Goal: Task Accomplishment & Management: Manage account settings

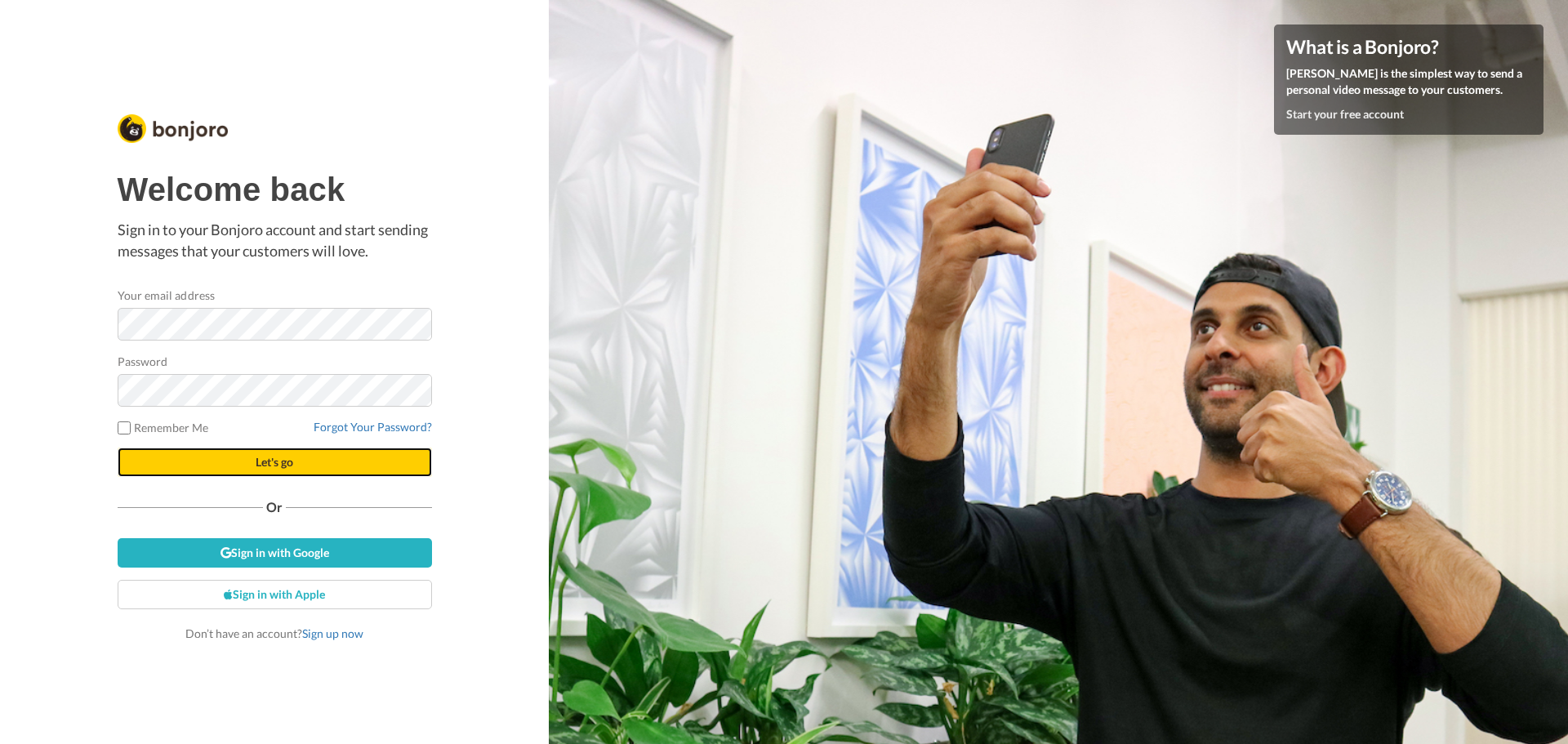
click at [250, 471] on button "Let's go" at bounding box center [275, 462] width 315 height 29
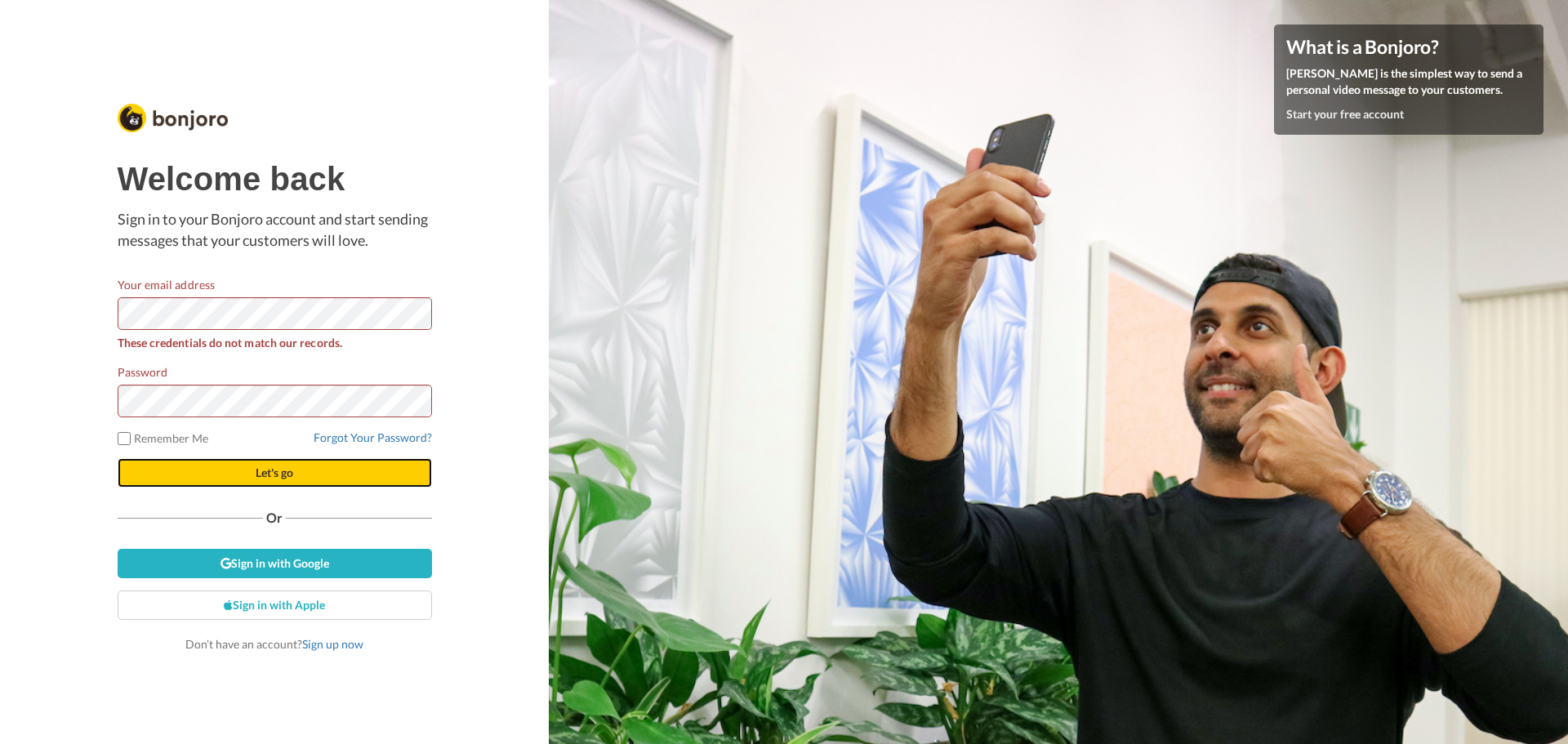
click at [256, 482] on button "Let's go" at bounding box center [275, 473] width 315 height 29
click at [118, 458] on button "Let's go" at bounding box center [275, 473] width 315 height 29
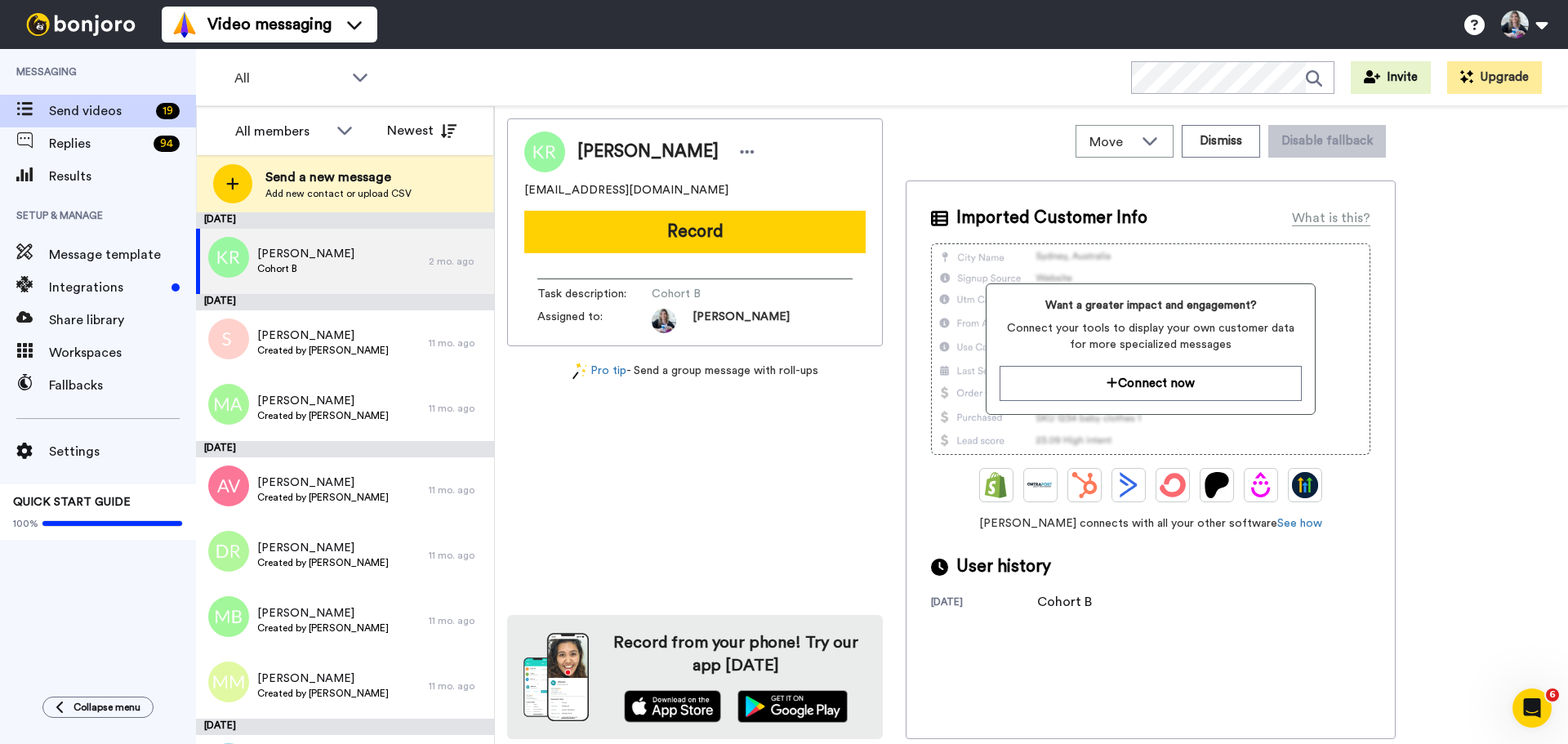
click at [632, 79] on div "All WORKSPACES View all All Default Task List Lead Conversion Being With applic…" at bounding box center [882, 78] width 1372 height 58
click at [115, 143] on span "Replies" at bounding box center [98, 143] width 98 height 19
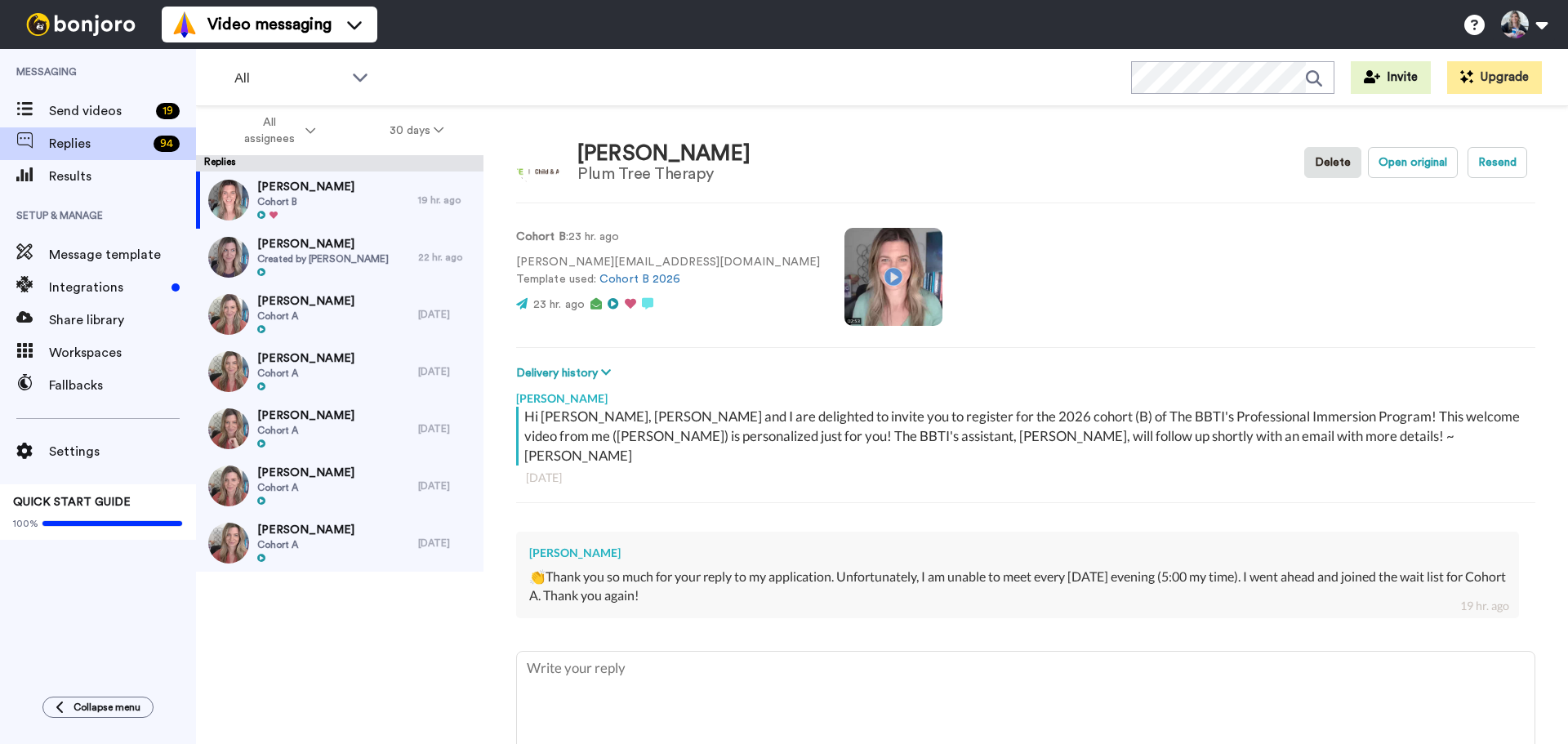
click at [632, 568] on div "👏Thank you so much for your reply to my application. Unfortunately, I am unable…" at bounding box center [1018, 586] width 977 height 37
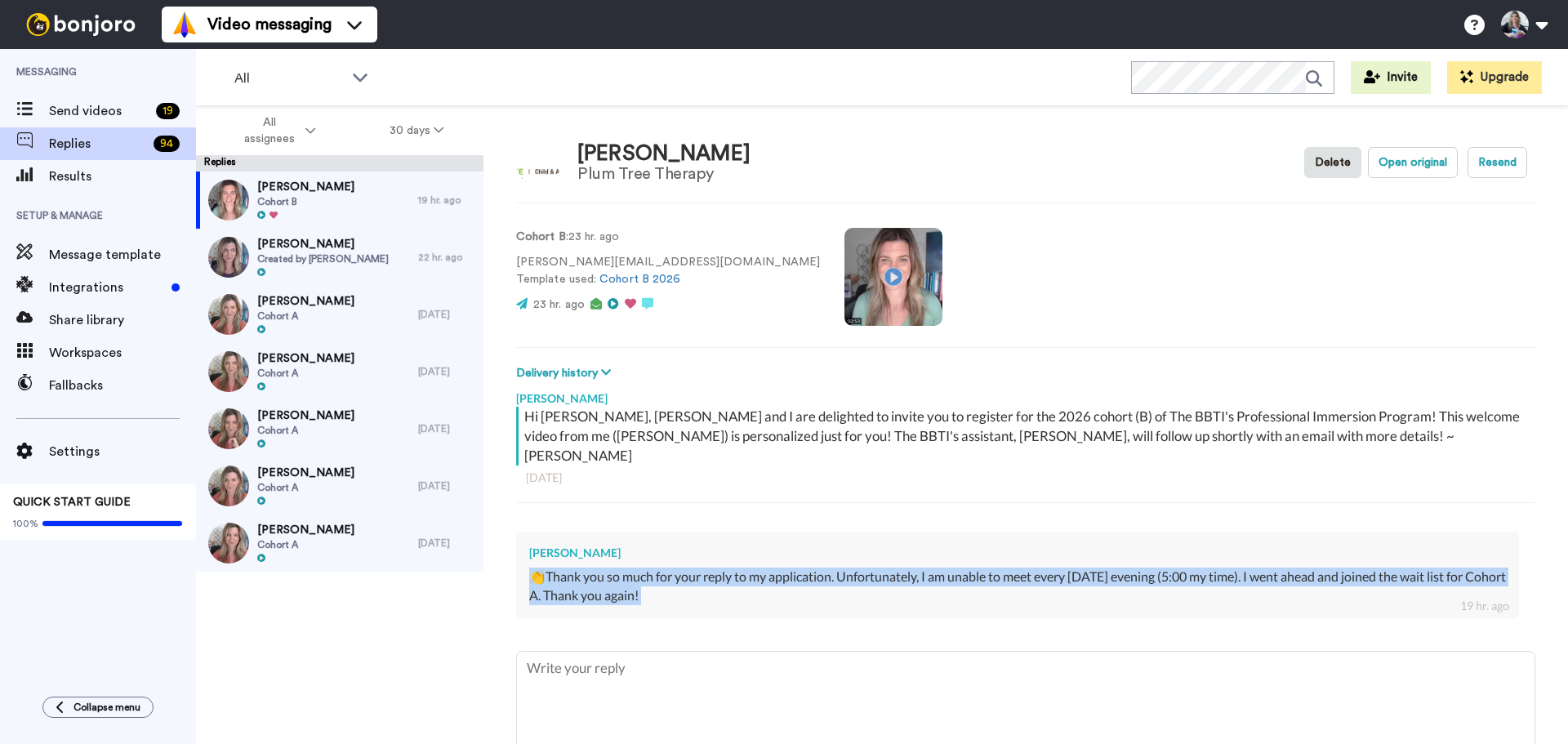
click at [632, 568] on div "👏Thank you so much for your reply to my application. Unfortunately, I am unable…" at bounding box center [1018, 586] width 977 height 37
copy div "👏Thank you so much for your reply to my application. Unfortunately, I am unable…"
click at [94, 109] on span "Send videos" at bounding box center [99, 110] width 100 height 19
type textarea "x"
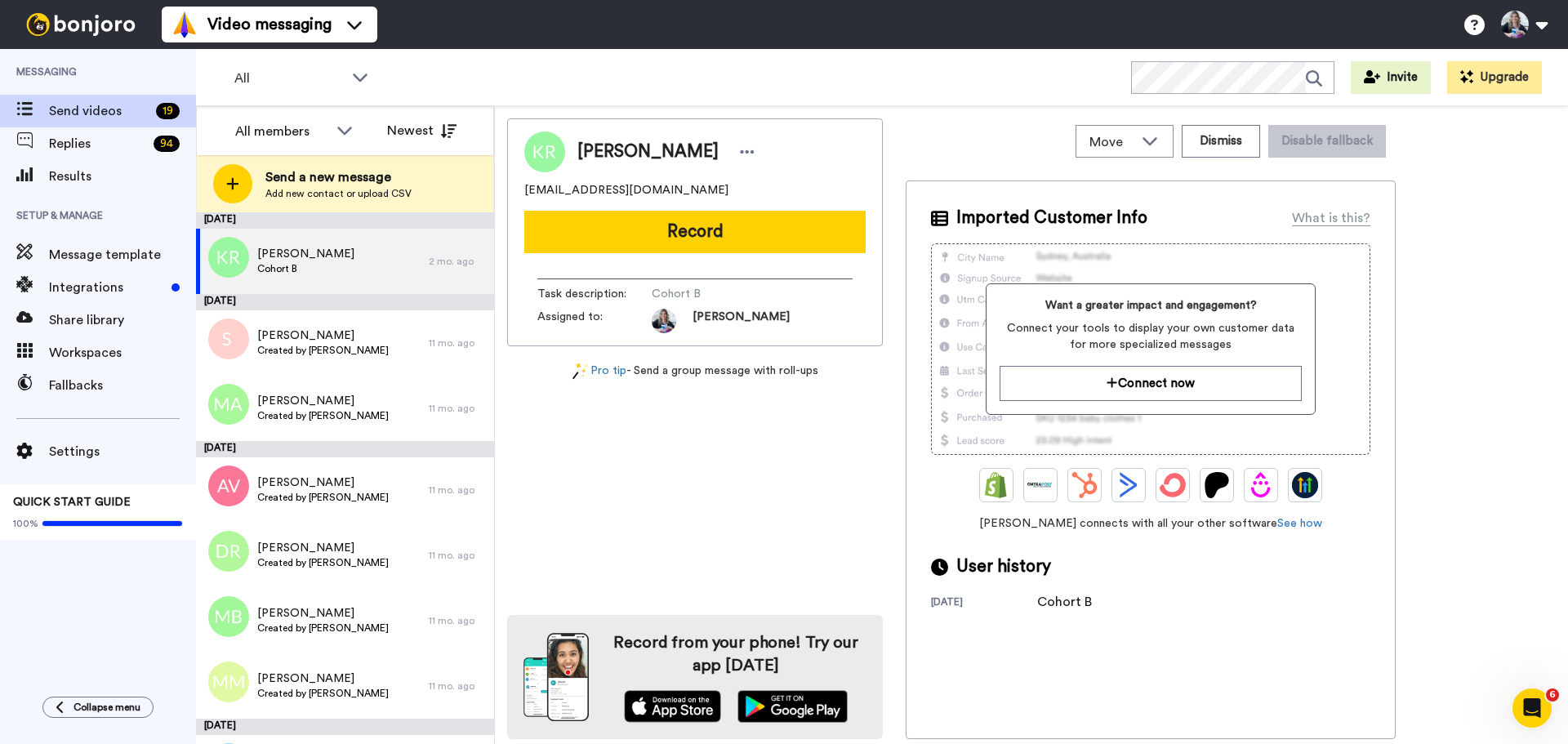
click at [111, 19] on img at bounding box center [80, 24] width 122 height 23
click at [107, 113] on span "Send videos" at bounding box center [99, 110] width 100 height 19
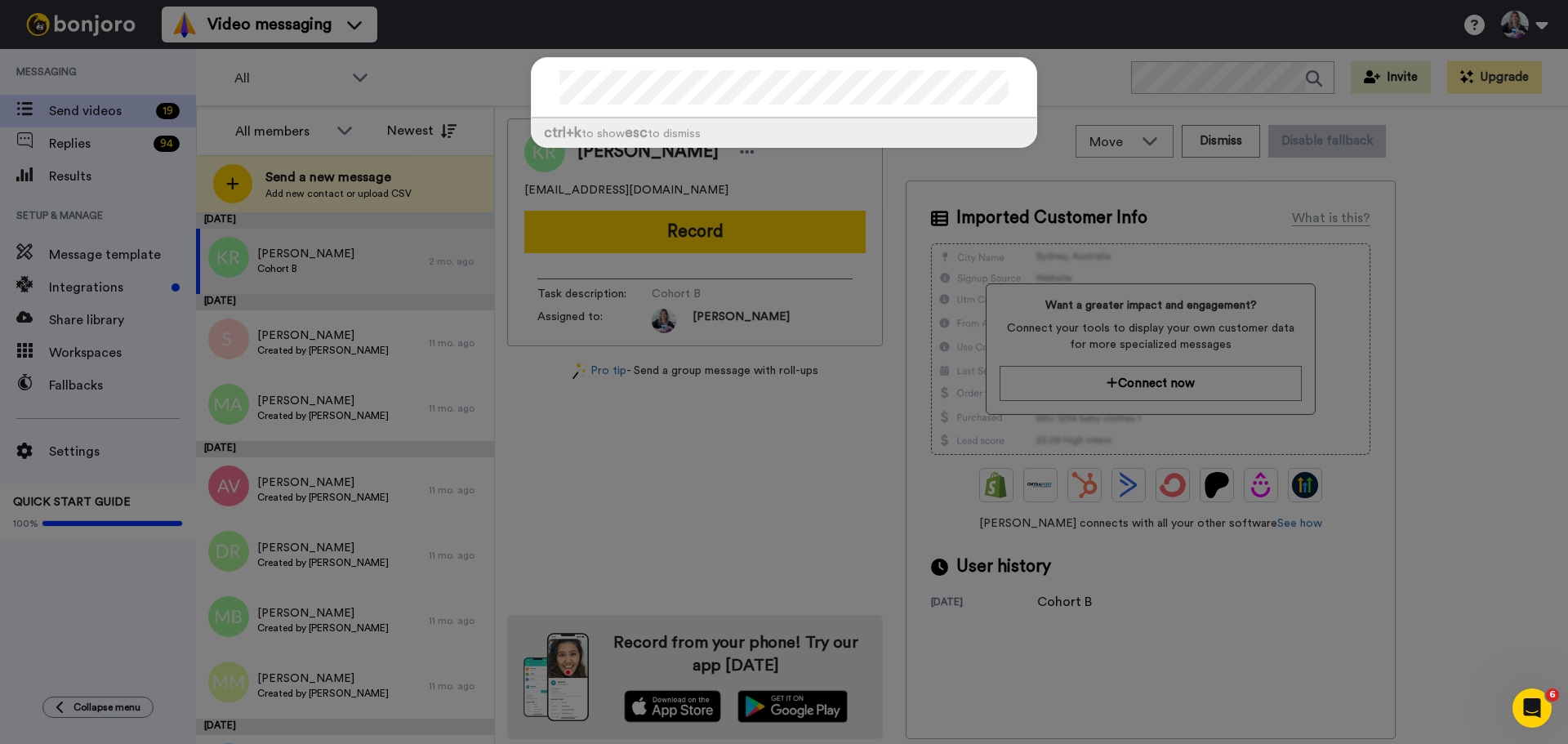
click at [768, 415] on div "ctrl +k to show esc to dismiss" at bounding box center [784, 372] width 1568 height 744
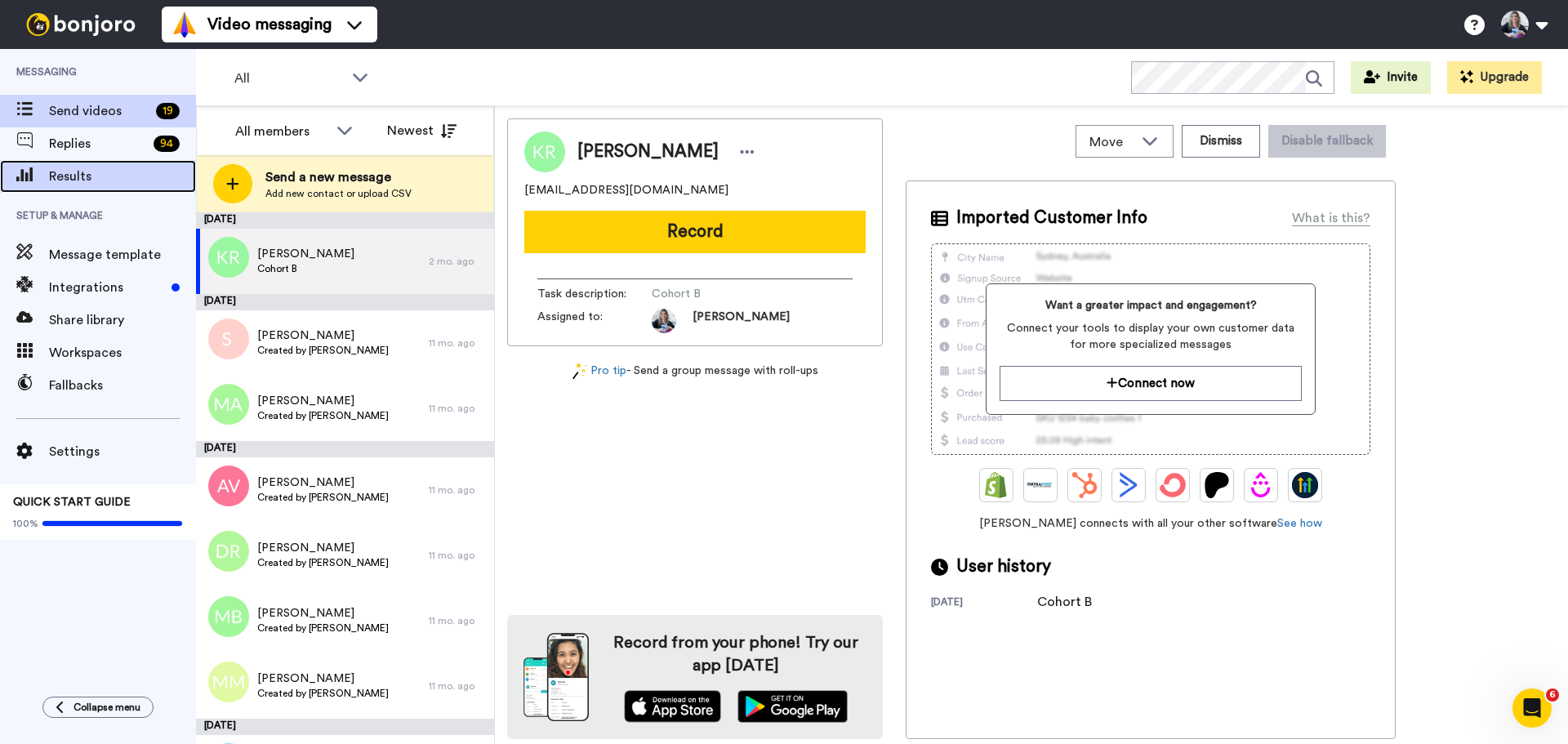
click at [124, 185] on span "Results" at bounding box center [122, 176] width 147 height 19
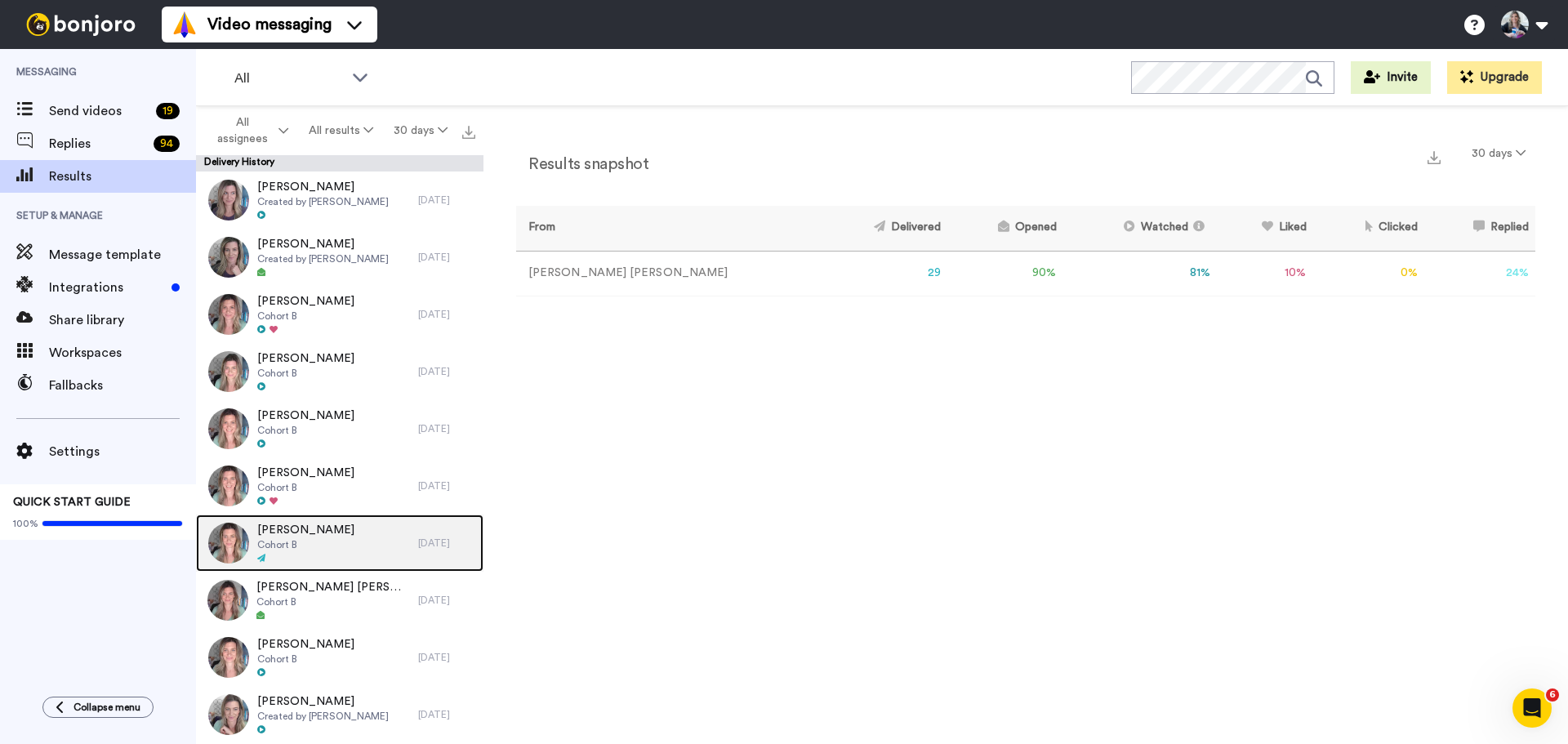
click at [356, 529] on div "[PERSON_NAME] Cohort B" at bounding box center [307, 543] width 222 height 58
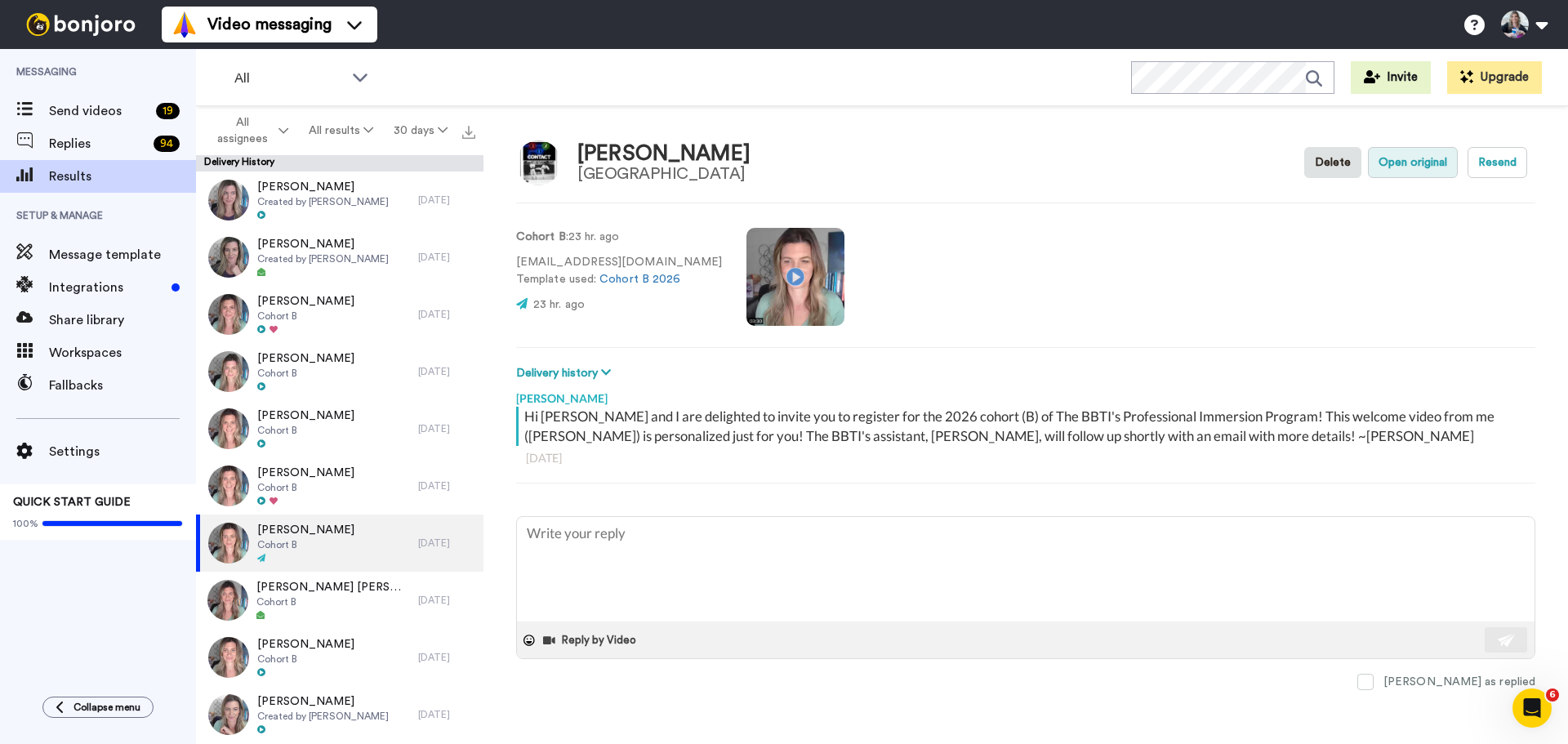
click at [1401, 164] on button "Open original" at bounding box center [1413, 162] width 89 height 31
type textarea "x"
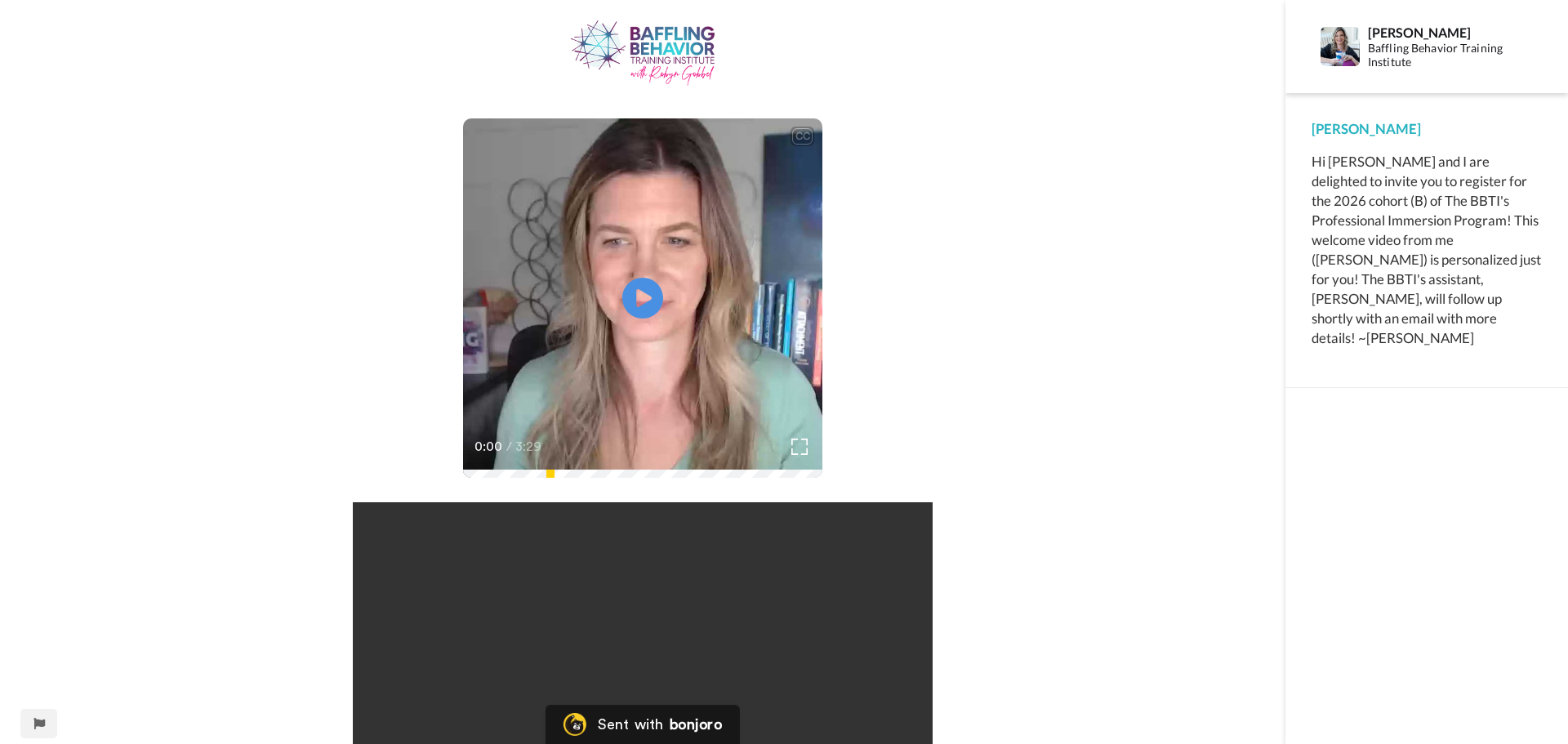
click at [1040, 300] on div "CC Play/Pause 0:00 / 3:29 Your browser does not support the video tag." at bounding box center [643, 436] width 1285 height 833
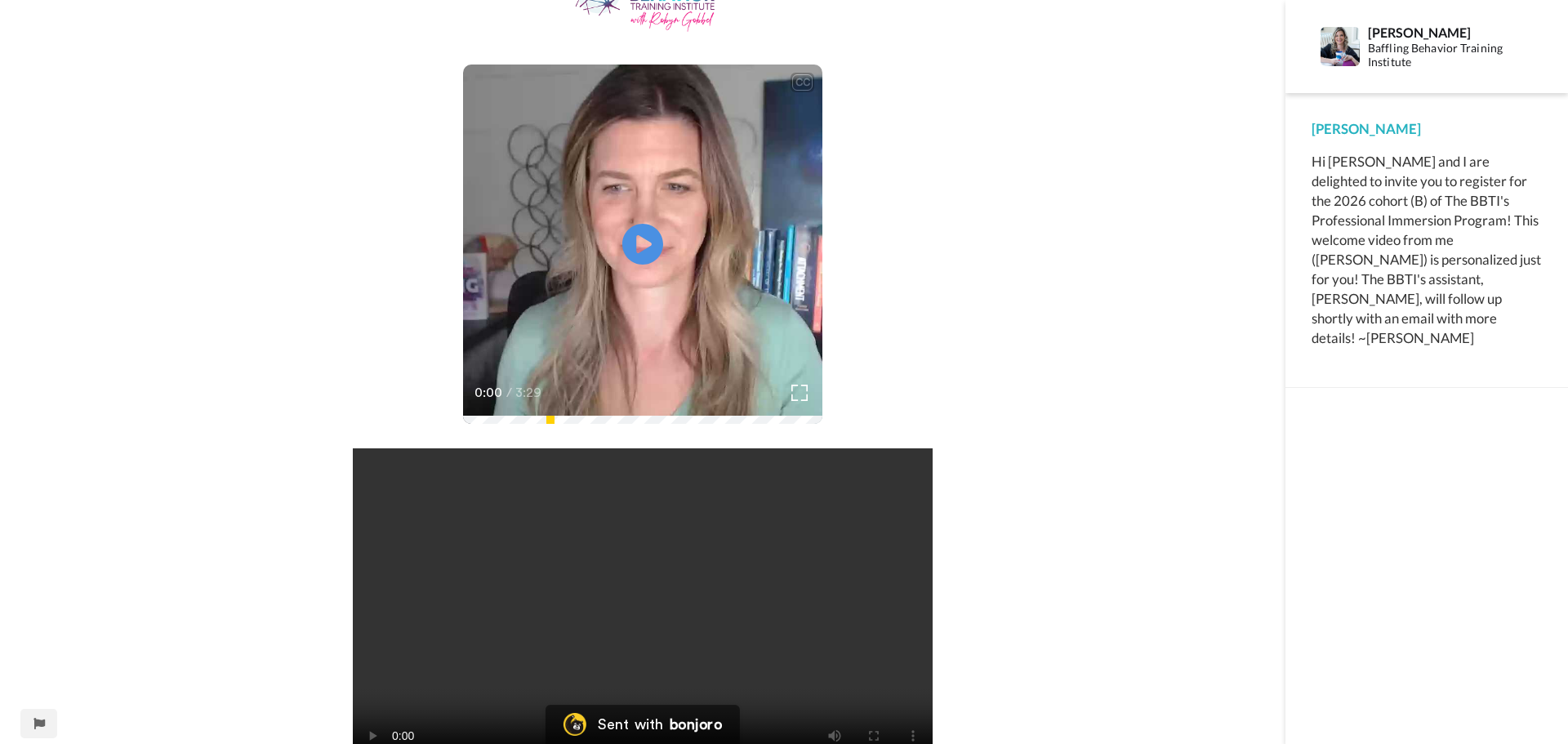
scroll to position [81, 0]
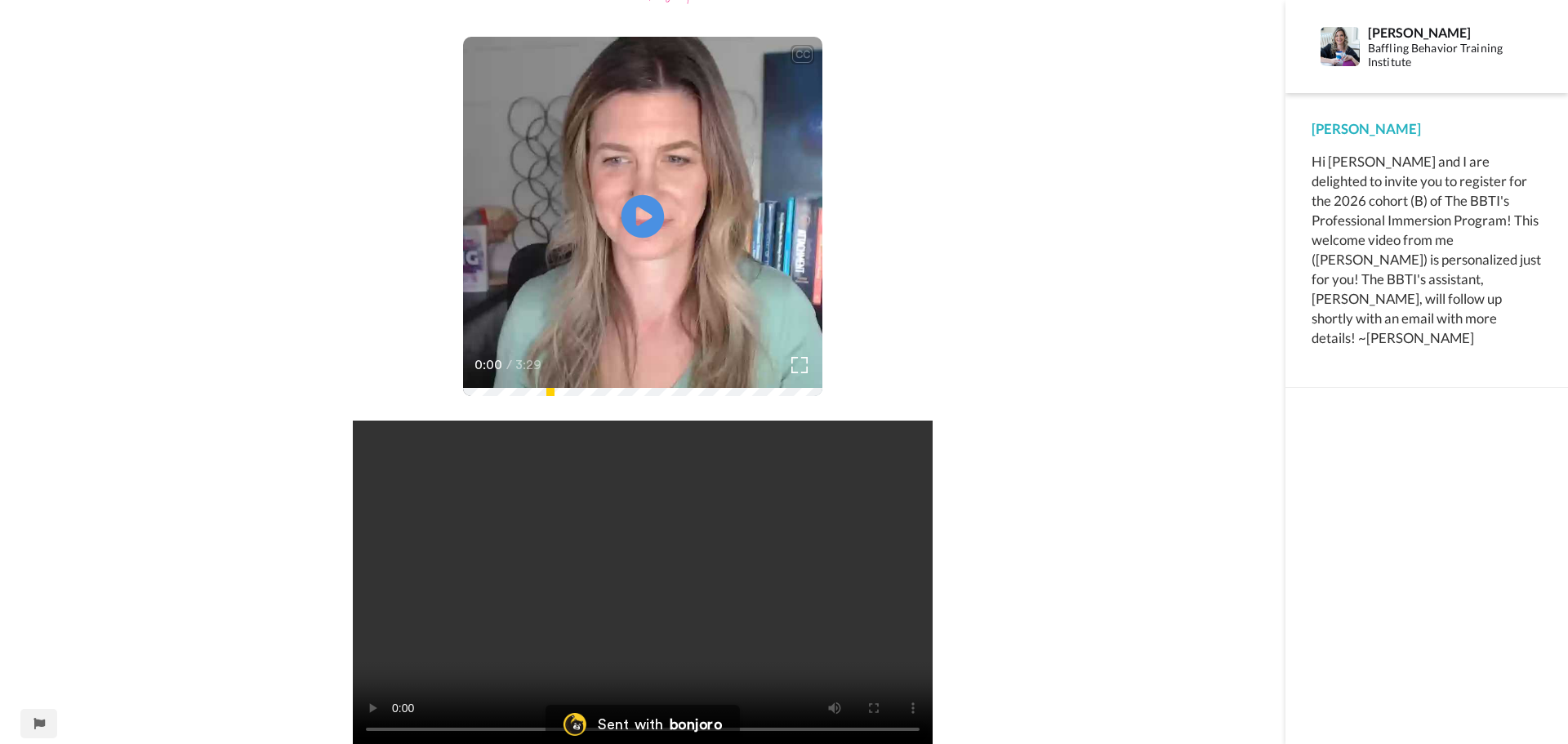
click at [663, 196] on icon "Play/Pause" at bounding box center [643, 216] width 43 height 78
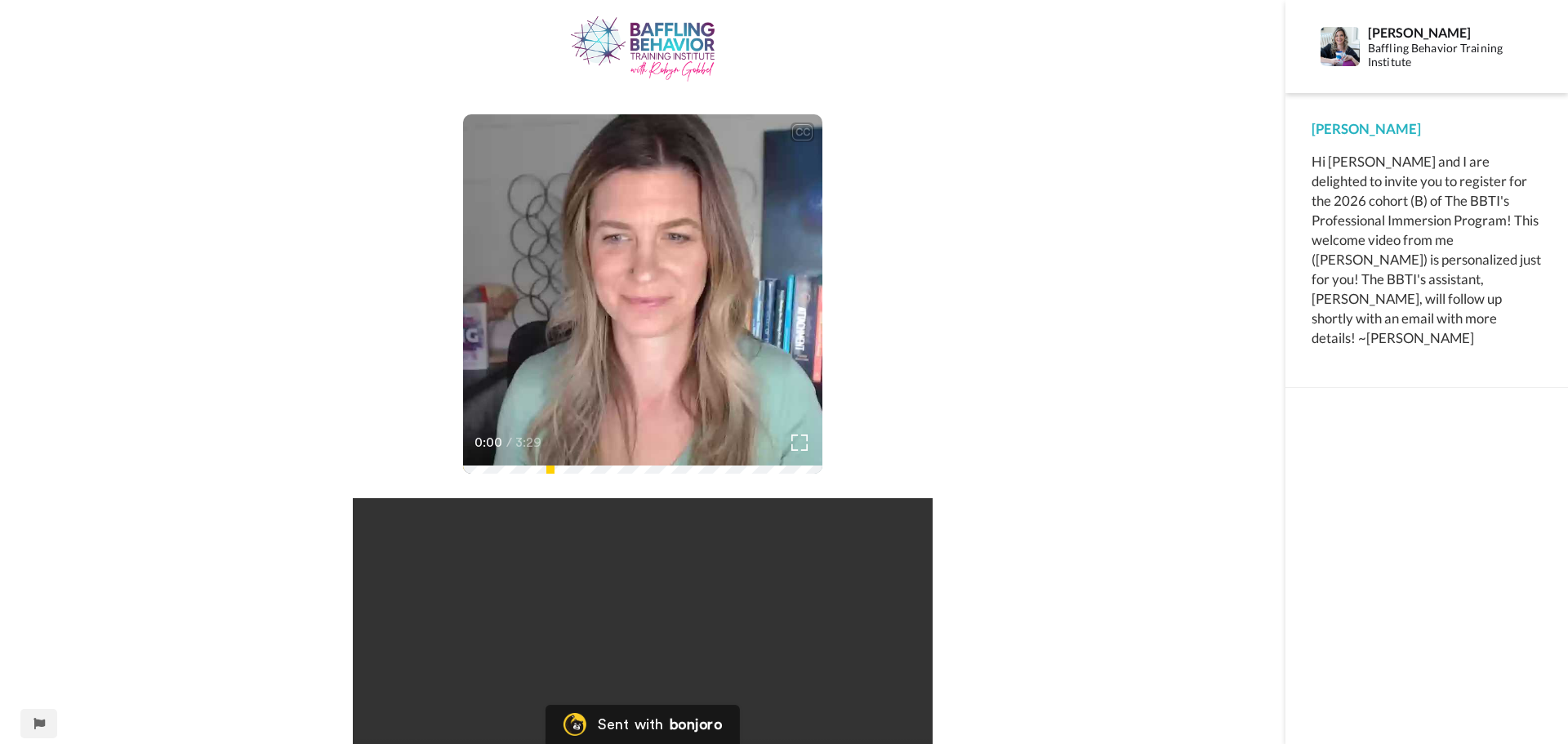
scroll to position [0, 0]
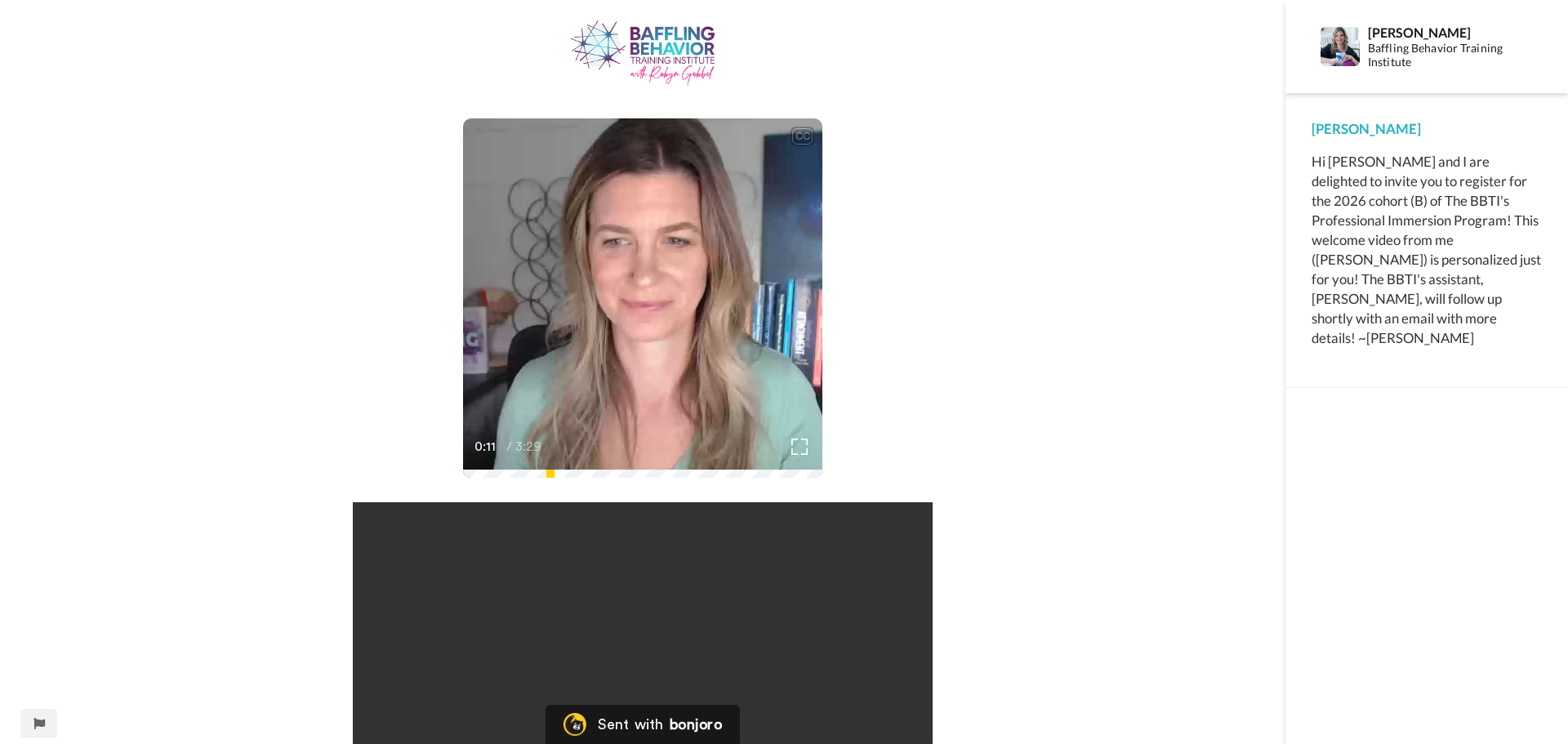
click at [287, 369] on div "CC Play/Pause I want you to tell me, though, so that I can encode correctly how…" at bounding box center [643, 436] width 1285 height 833
click at [1120, 420] on div "CC Play/Pause pronounce your name, but. 0:15 / 3:29 Your browser does not suppo…" at bounding box center [643, 436] width 1285 height 833
